Goal: Task Accomplishment & Management: Complete application form

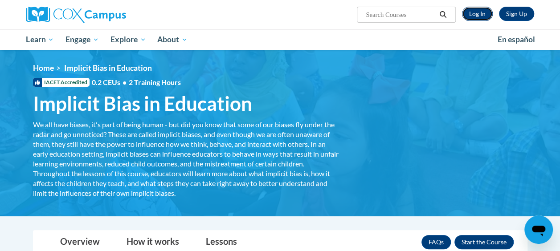
click at [479, 15] on link "Log In" at bounding box center [477, 14] width 31 height 14
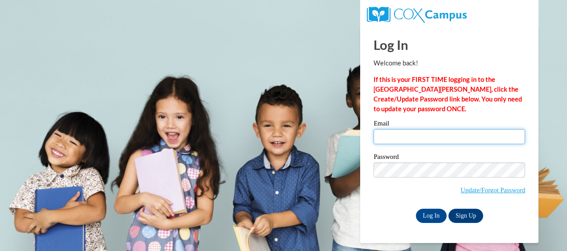
click at [388, 139] on input "Email" at bounding box center [448, 136] width 151 height 15
type input "shawnaewiley@yahoo.com"
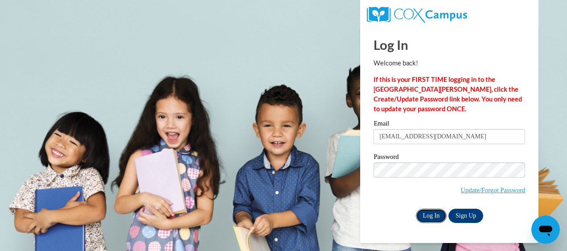
click at [426, 220] on input "Log In" at bounding box center [431, 216] width 31 height 14
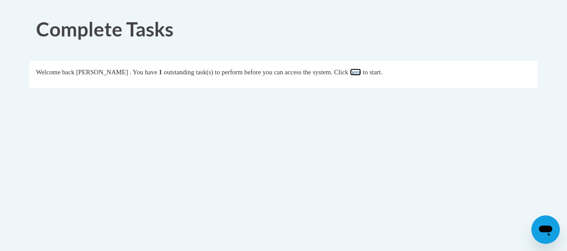
click at [361, 70] on link "here" at bounding box center [355, 72] width 11 height 7
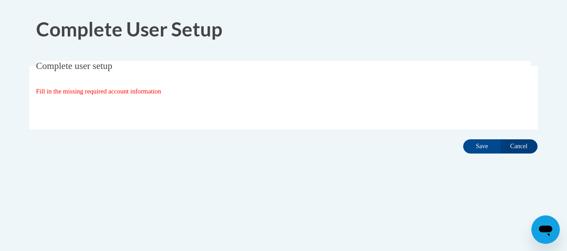
click at [368, 112] on div "Organization State and County | Estado y Condado de la organización Select Stat…" at bounding box center [283, 110] width 495 height 18
click at [475, 147] on input "Save" at bounding box center [481, 146] width 37 height 14
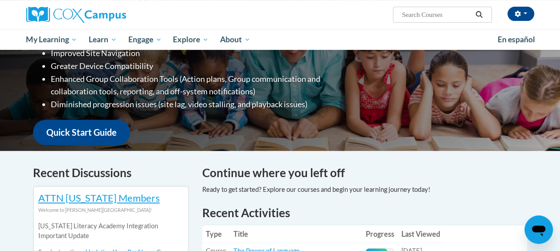
scroll to position [64, 0]
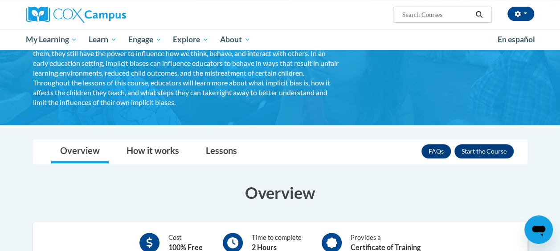
scroll to position [98, 0]
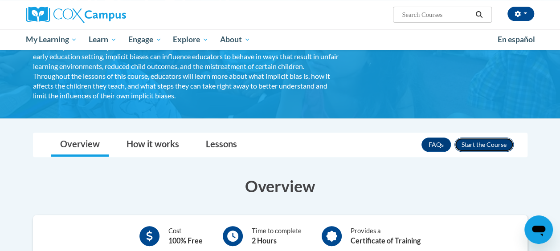
click at [482, 145] on button "Enroll" at bounding box center [483, 145] width 59 height 14
